Goal: Information Seeking & Learning: Compare options

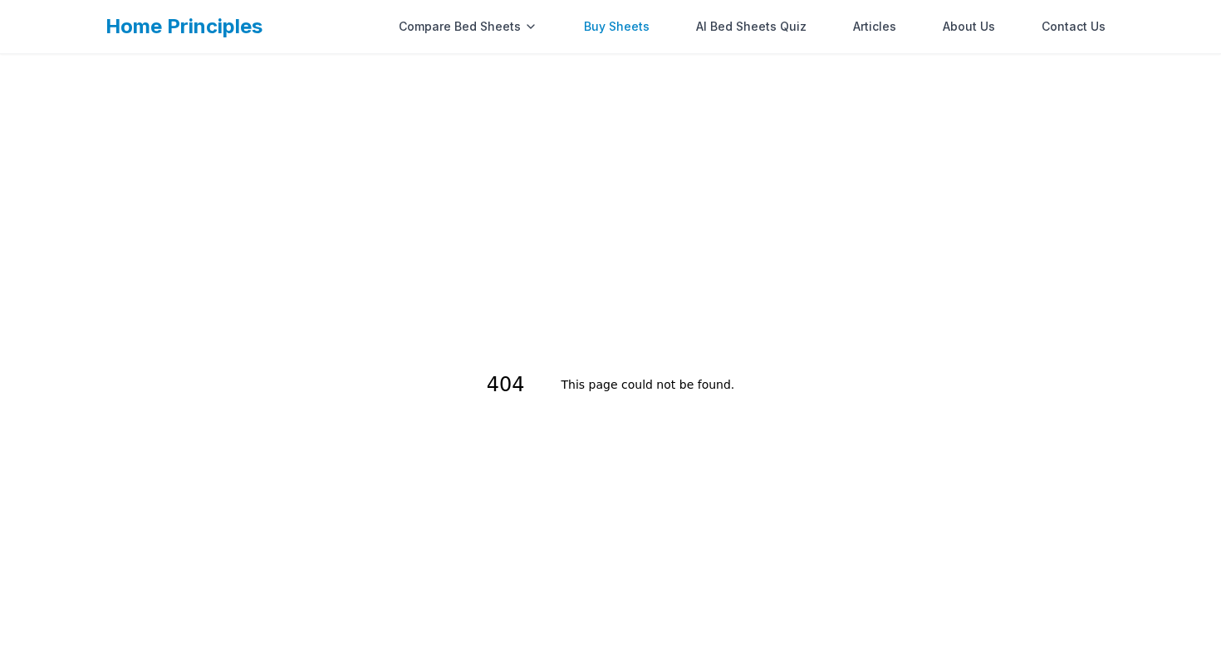
click at [642, 17] on link "Buy Sheets" at bounding box center [617, 26] width 86 height 33
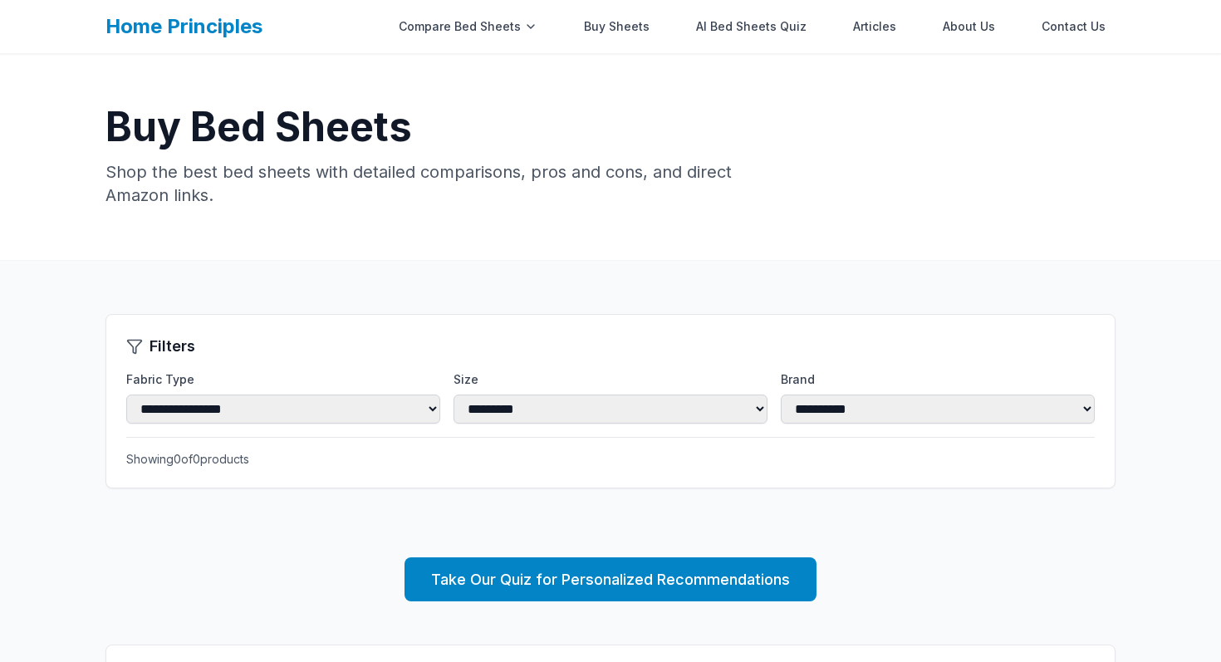
click at [640, 27] on link "Buy Sheets" at bounding box center [617, 26] width 86 height 33
click at [615, 34] on link "Buy Sheets" at bounding box center [617, 26] width 86 height 33
click at [755, 42] on link "AI Bed Sheets Quiz" at bounding box center [751, 26] width 130 height 33
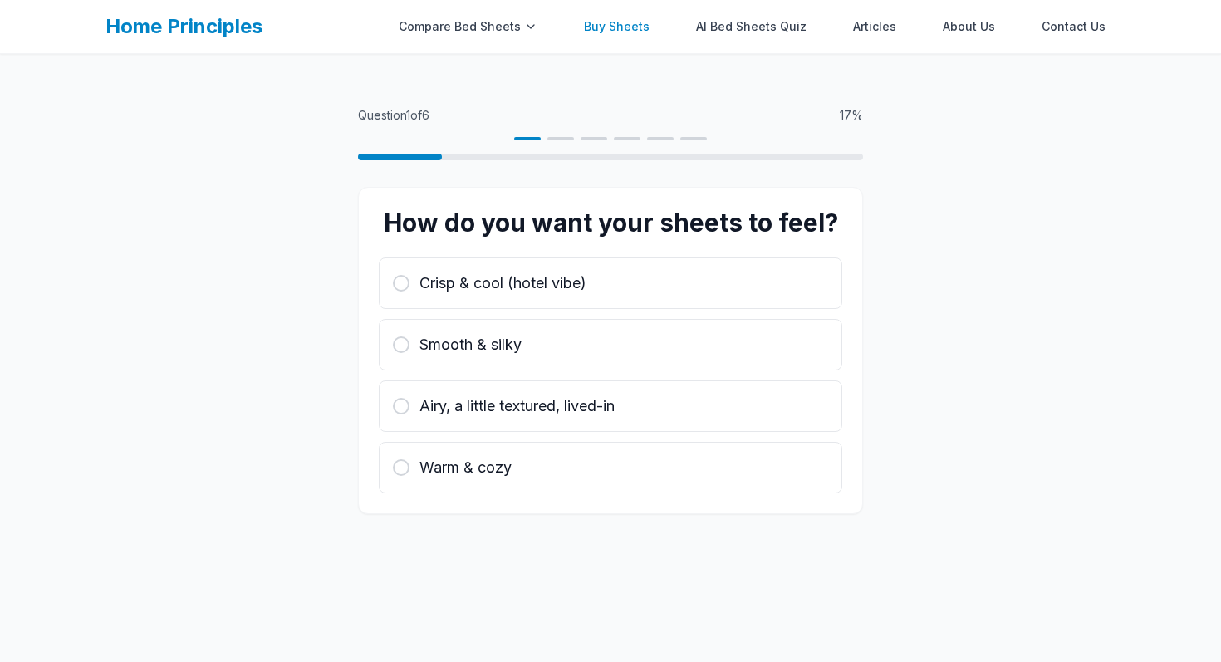
click at [612, 24] on link "Buy Sheets" at bounding box center [617, 26] width 86 height 33
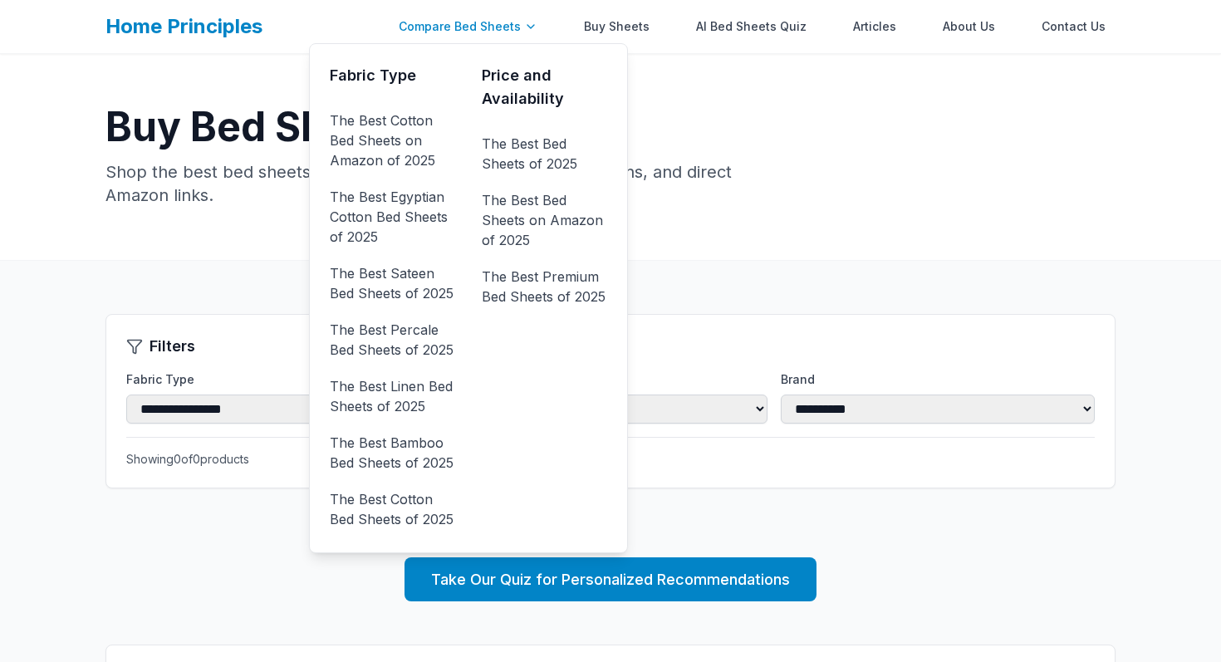
click at [518, 17] on div "Compare Bed Sheets" at bounding box center [468, 26] width 159 height 33
